Goal: Information Seeking & Learning: Learn about a topic

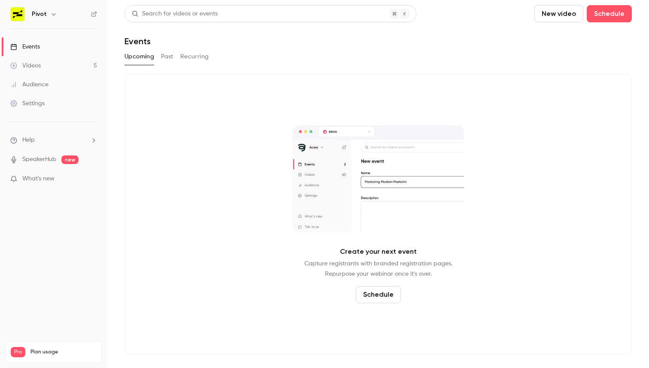
click at [66, 47] on link "Events" at bounding box center [53, 46] width 107 height 19
click at [157, 58] on div "Upcoming Past Recurring" at bounding box center [377, 57] width 507 height 14
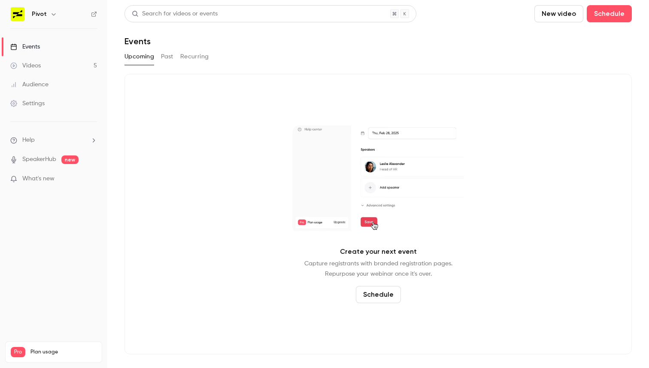
click at [165, 58] on button "Past" at bounding box center [167, 57] width 12 height 14
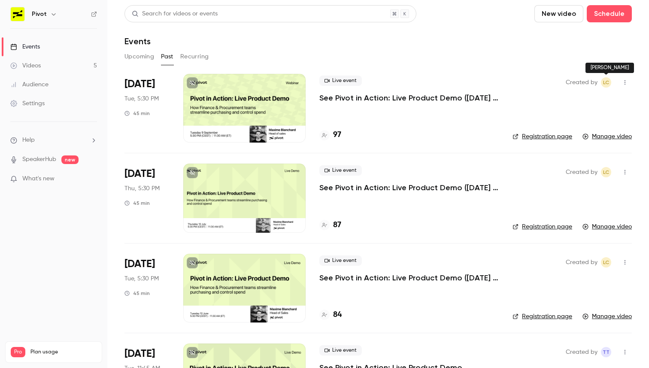
click at [605, 82] on span "LC" at bounding box center [606, 82] width 6 height 10
click at [623, 79] on icon "button" at bounding box center [624, 82] width 7 height 6
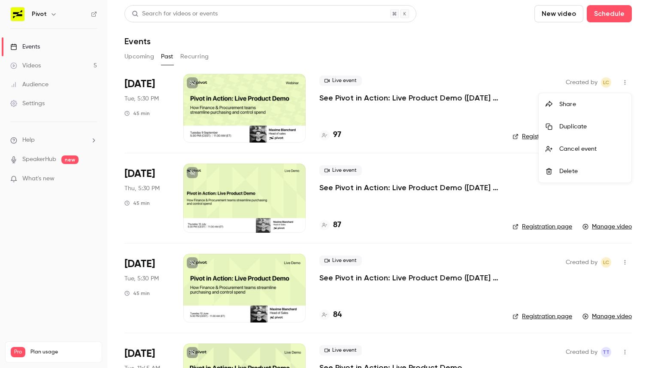
click at [623, 79] on div at bounding box center [324, 184] width 649 height 368
click at [397, 100] on p "See Pivot in Action: Live Product Demo ([DATE] Session)" at bounding box center [408, 98] width 179 height 10
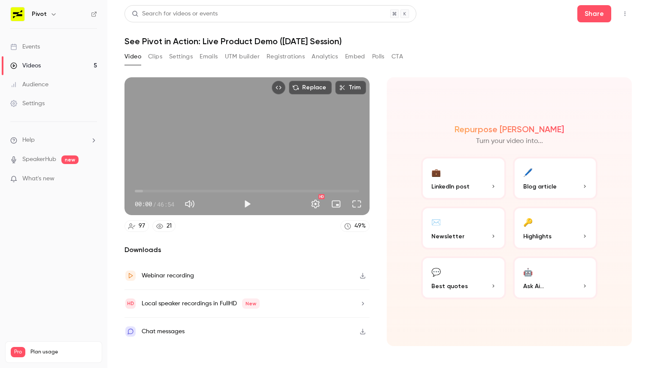
click at [621, 11] on icon "Top Bar Actions" at bounding box center [624, 14] width 7 height 6
click at [480, 24] on div at bounding box center [324, 184] width 649 height 368
